Goal: Navigation & Orientation: Find specific page/section

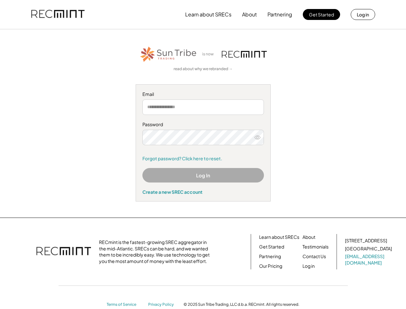
click at [203, 154] on div "Password Forgot password? Click here to reset." at bounding box center [203, 141] width 122 height 40
click at [203, 14] on button "Learn about SRECs" at bounding box center [208, 14] width 46 height 13
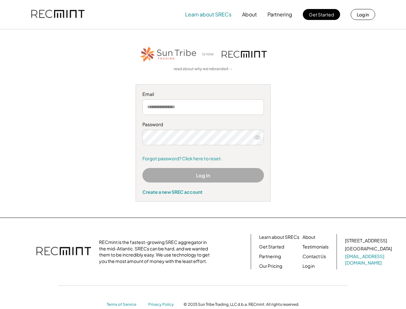
click at [58, 14] on img at bounding box center [57, 15] width 53 height 22
click at [280, 14] on button "Partnering" at bounding box center [280, 14] width 25 height 13
click at [208, 14] on button "Learn about SRECs" at bounding box center [208, 14] width 46 height 13
click at [250, 14] on button "About" at bounding box center [249, 14] width 15 height 13
